Goal: Task Accomplishment & Management: Manage account settings

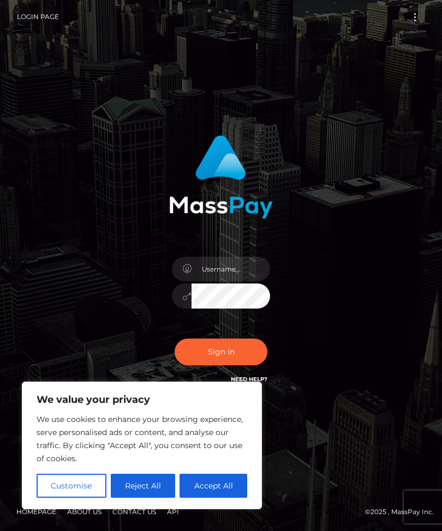
click at [217, 482] on button "Accept All" at bounding box center [213, 486] width 68 height 24
checkbox input "true"
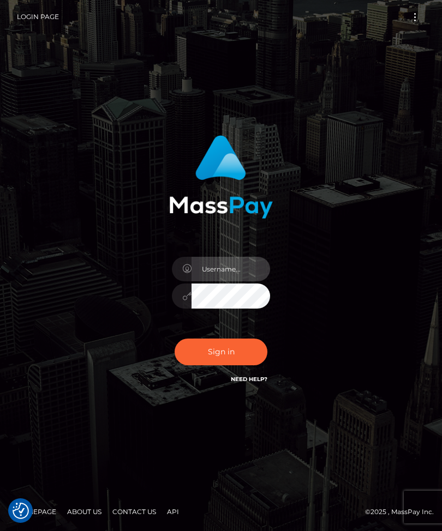
click at [239, 281] on input "text" at bounding box center [230, 269] width 78 height 25
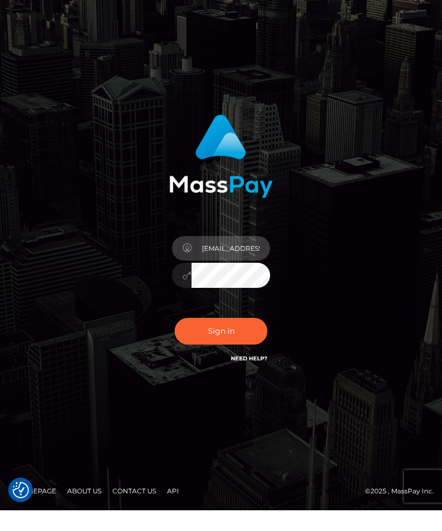
type input "[EMAIL_ADDRESS][DOMAIN_NAME]"
click at [239, 348] on button "Sign in" at bounding box center [220, 352] width 93 height 27
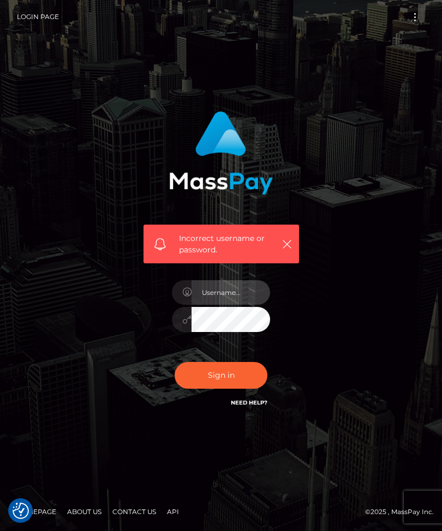
click at [241, 305] on input "text" at bounding box center [230, 292] width 78 height 25
click at [282, 250] on icon "button" at bounding box center [286, 244] width 11 height 11
click at [230, 305] on input "text" at bounding box center [230, 292] width 78 height 25
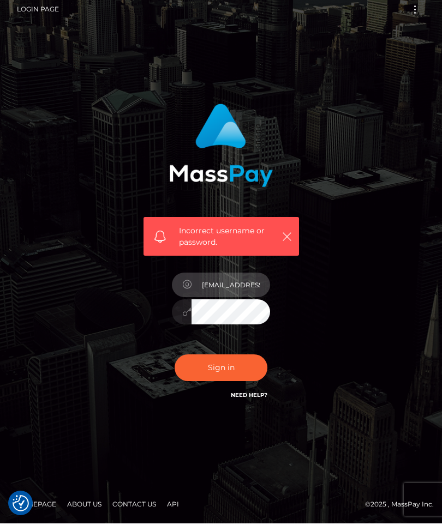
type input "[EMAIL_ADDRESS][DOMAIN_NAME]"
click at [236, 377] on button "Sign in" at bounding box center [220, 375] width 93 height 27
